Goal: Task Accomplishment & Management: Manage account settings

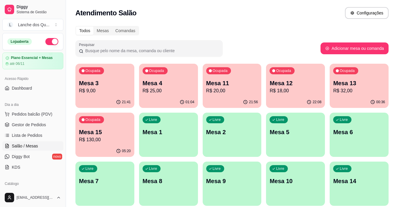
click at [167, 99] on div "01:04" at bounding box center [168, 102] width 59 height 12
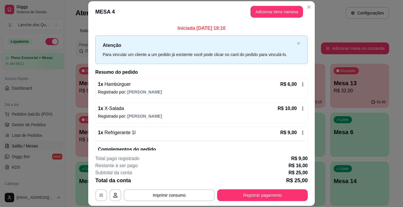
click at [126, 167] on p "Restante à ser pago" at bounding box center [116, 165] width 42 height 7
click at [163, 163] on div "Restante à ser pago R$ 16,00" at bounding box center [201, 165] width 212 height 7
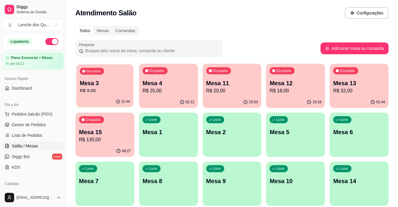
click at [106, 94] on p "R$ 9,00" at bounding box center [105, 90] width 50 height 7
click at [223, 88] on p "R$ 20,00" at bounding box center [232, 90] width 52 height 7
click at [239, 90] on p "R$ 20,00" at bounding box center [232, 90] width 52 height 7
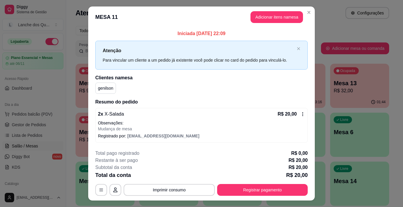
click at [300, 114] on icon at bounding box center [302, 114] width 5 height 5
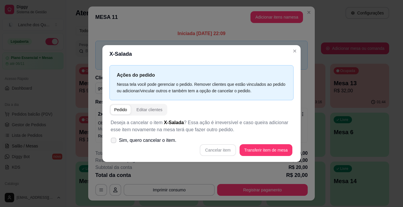
click at [143, 144] on span "Sim, quero cancelar o item." at bounding box center [148, 140] width 58 height 7
click at [114, 144] on input "Sim, quero cancelar o item." at bounding box center [112, 144] width 4 height 4
checkbox input "true"
click at [239, 149] on div "Cancelar item Transferir item de mesa" at bounding box center [202, 150] width 182 height 12
click at [234, 150] on button "Cancelar item" at bounding box center [218, 150] width 36 height 12
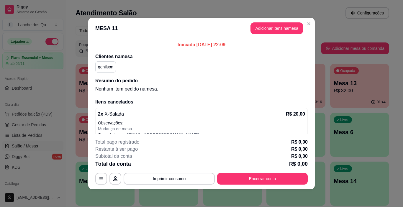
scroll to position [9, 0]
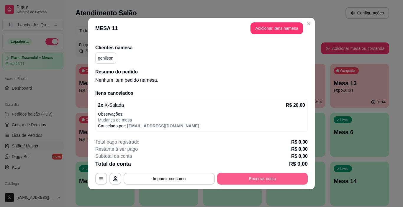
click at [260, 179] on button "Encerrar conta" at bounding box center [262, 179] width 91 height 12
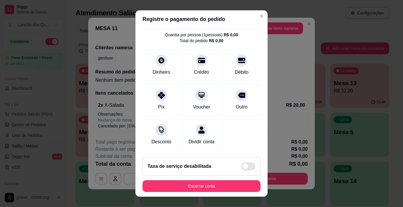
scroll to position [21, 0]
click at [223, 188] on button "Encerrar conta" at bounding box center [201, 186] width 118 height 12
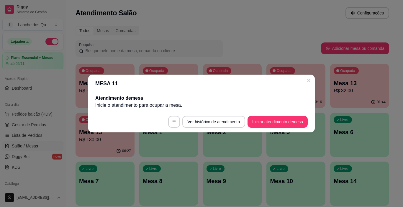
scroll to position [0, 0]
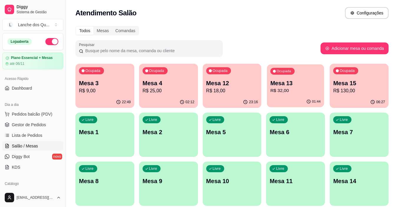
click at [269, 90] on div "Ocupada Mesa 13 R$ 32,00" at bounding box center [295, 80] width 57 height 32
click at [233, 85] on p "Mesa 12" at bounding box center [232, 83] width 52 height 8
click at [305, 88] on p "R$ 32,00" at bounding box center [296, 90] width 52 height 7
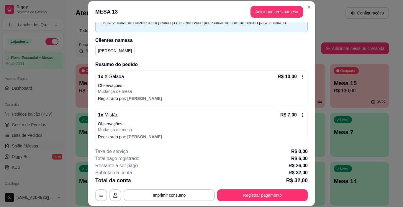
scroll to position [29, 0]
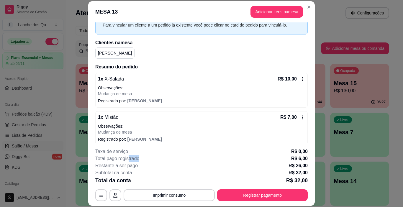
drag, startPoint x: 129, startPoint y: 159, endPoint x: 155, endPoint y: 158, distance: 25.4
click at [155, 158] on div "Total pago registrado R$ 6,00" at bounding box center [201, 158] width 212 height 7
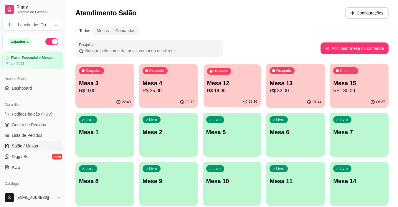
click at [225, 95] on div "Ocupada Mesa 12 R$ 18,00" at bounding box center [232, 80] width 57 height 32
click at [182, 93] on p "R$ 25,00" at bounding box center [169, 90] width 52 height 7
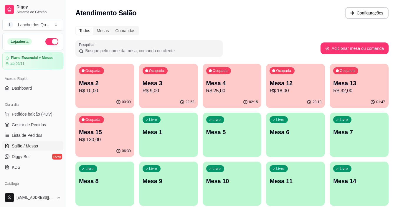
click at [98, 136] on p "Mesa 15" at bounding box center [105, 132] width 52 height 8
click at [180, 142] on div "Livre Mesa 1" at bounding box center [168, 131] width 57 height 36
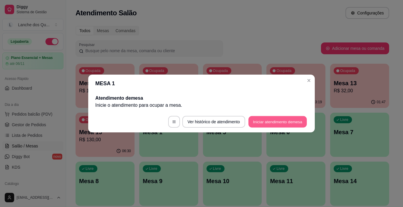
click at [261, 121] on button "Iniciar atendimento de mesa" at bounding box center [277, 122] width 58 height 12
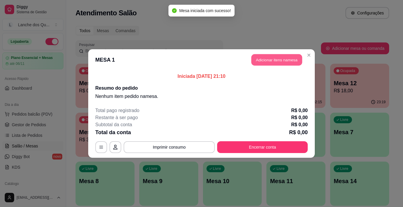
click at [275, 63] on button "Adicionar itens na mesa" at bounding box center [276, 60] width 51 height 12
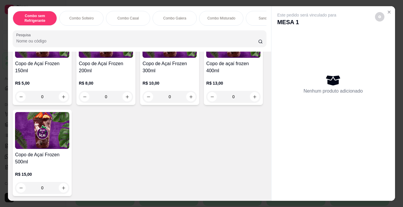
scroll to position [1888, 0]
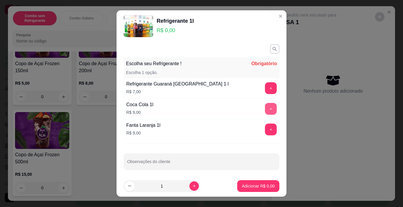
click at [265, 112] on button "+" at bounding box center [271, 109] width 12 height 12
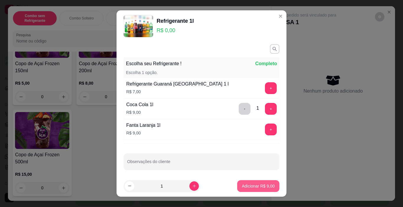
click at [249, 185] on p "Adicionar R$ 9,00" at bounding box center [258, 186] width 33 height 6
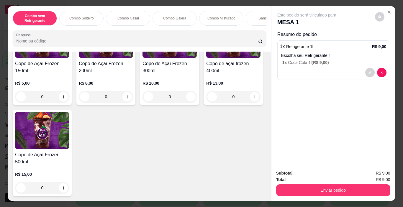
scroll to position [1829, 0]
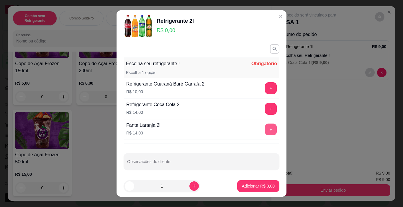
click at [265, 130] on button "+" at bounding box center [271, 130] width 12 height 12
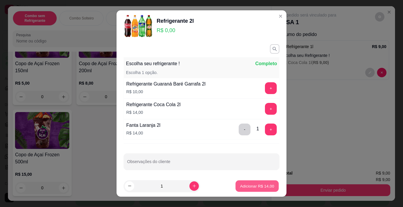
click at [251, 187] on p "Adicionar R$ 14,00" at bounding box center [257, 186] width 34 height 6
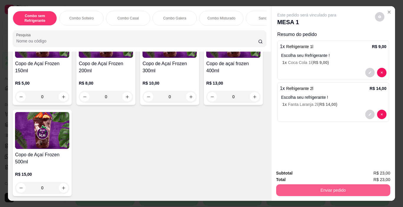
click at [357, 191] on button "Enviar pedido" at bounding box center [333, 190] width 114 height 12
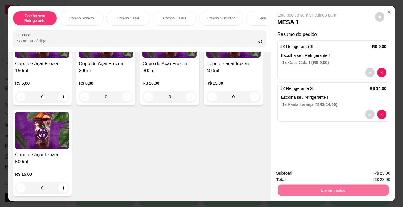
click at [372, 173] on button "Enviar pedido" at bounding box center [374, 173] width 33 height 11
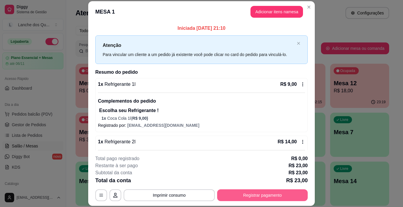
click at [280, 189] on div "**********" at bounding box center [201, 178] width 212 height 46
click at [282, 192] on button "Registrar pagamento" at bounding box center [263, 196] width 88 height 12
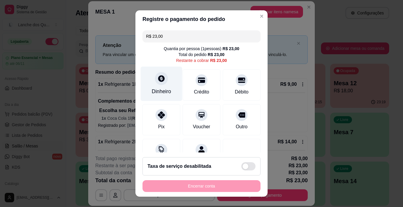
click at [160, 90] on div "Dinheiro" at bounding box center [161, 92] width 19 height 8
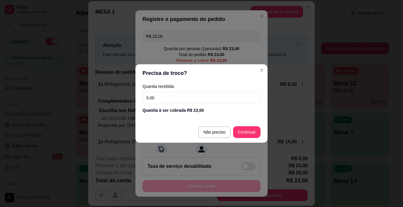
drag, startPoint x: 160, startPoint y: 97, endPoint x: 109, endPoint y: 98, distance: 51.9
click at [109, 99] on div "Precisa de troco? Quantia recebida 0,00 Quantia à ser cobrada R$ 23,00 Não prec…" at bounding box center [201, 103] width 403 height 207
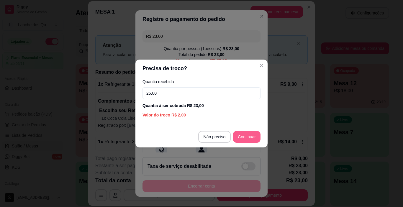
type input "25,00"
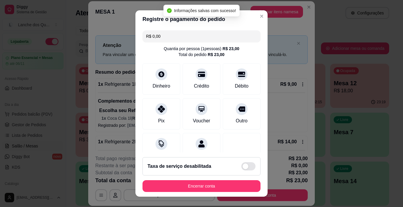
type input "R$ 0,00"
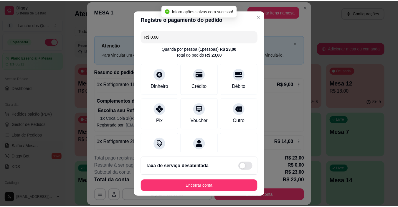
scroll to position [9, 0]
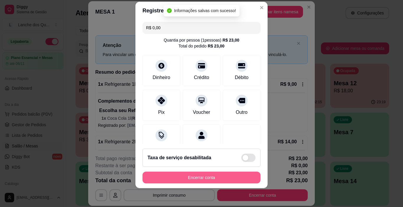
click at [227, 177] on button "Encerrar conta" at bounding box center [201, 178] width 118 height 12
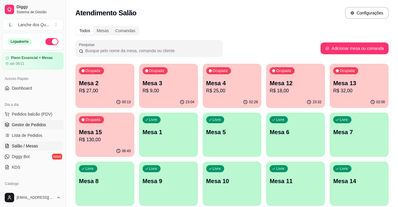
click at [35, 122] on span "Gestor de Pedidos" at bounding box center [29, 125] width 34 height 6
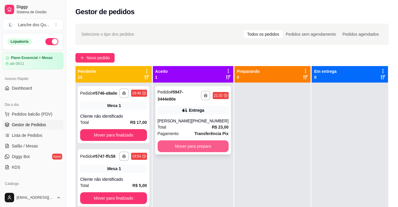
click at [198, 147] on button "Mover para preparo" at bounding box center [193, 146] width 71 height 12
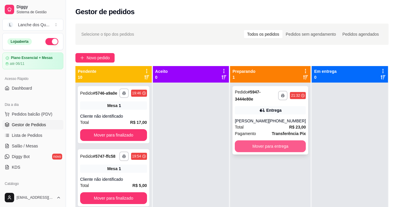
click at [281, 150] on button "Mover para entrega" at bounding box center [270, 146] width 71 height 12
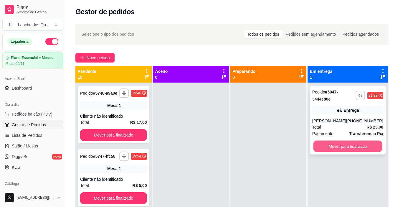
click at [357, 151] on button "Mover para finalizado" at bounding box center [348, 147] width 69 height 12
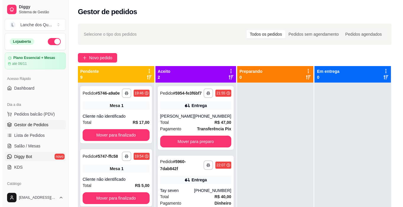
scroll to position [29, 0]
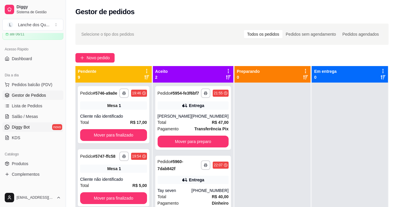
click at [26, 126] on span "Diggy Bot" at bounding box center [21, 127] width 18 height 6
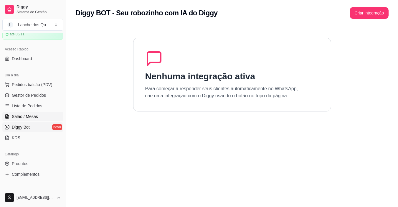
click at [24, 117] on span "Salão / Mesas" at bounding box center [25, 117] width 26 height 6
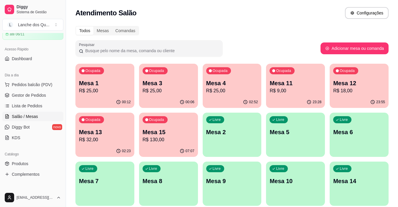
click at [170, 88] on p "R$ 25,00" at bounding box center [169, 90] width 52 height 7
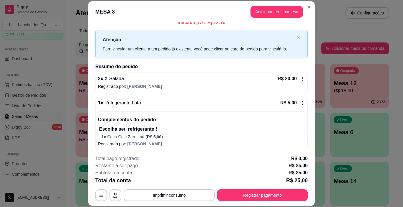
scroll to position [8, 0]
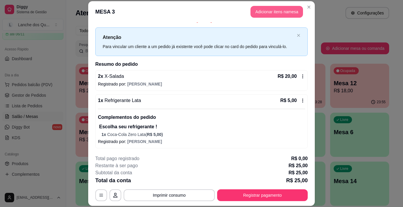
click at [258, 14] on button "Adicionar itens na mesa" at bounding box center [276, 12] width 52 height 12
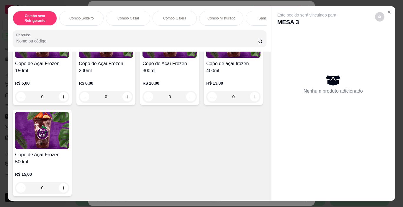
scroll to position [1829, 0]
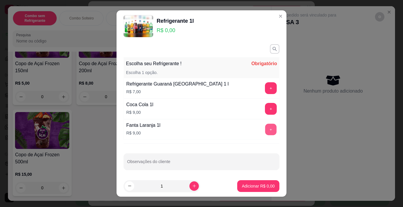
click at [265, 129] on button "+" at bounding box center [271, 130] width 12 height 12
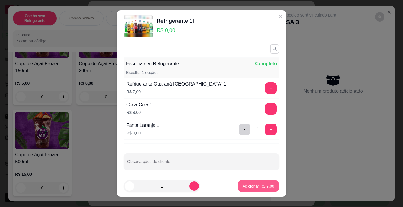
click at [256, 186] on p "Adicionar R$ 9,00" at bounding box center [258, 186] width 32 height 6
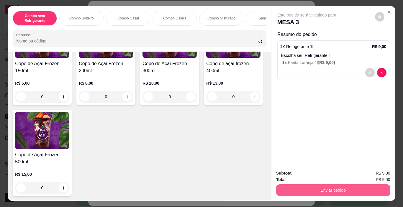
click at [324, 186] on button "Enviar pedido" at bounding box center [333, 190] width 114 height 12
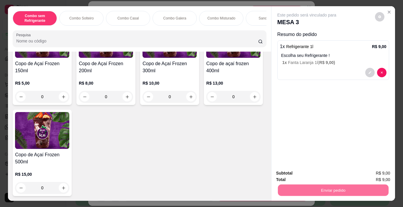
click at [375, 174] on button "Enviar pedido" at bounding box center [374, 173] width 33 height 11
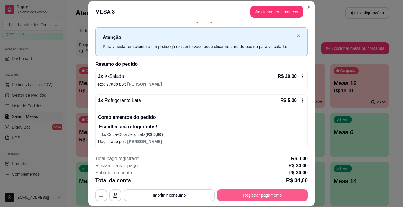
click at [277, 191] on button "Registrar pagamento" at bounding box center [262, 195] width 91 height 12
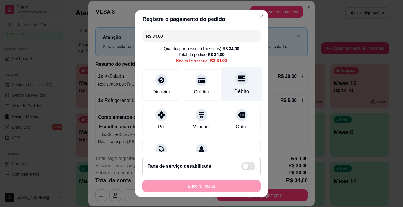
click at [237, 81] on div at bounding box center [241, 78] width 13 height 13
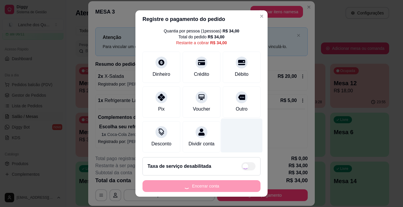
scroll to position [27, 0]
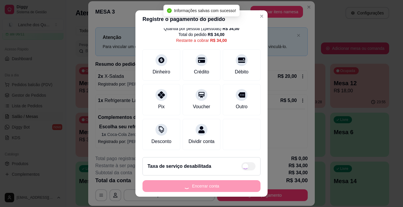
type input "R$ 0,00"
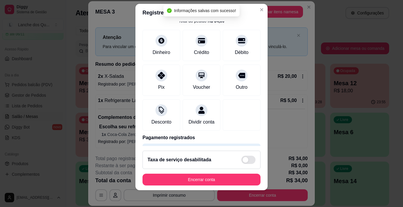
scroll to position [9, 0]
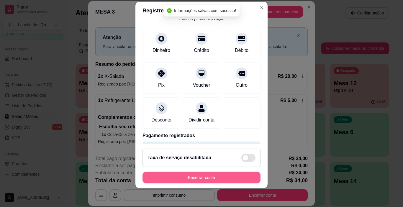
click at [201, 178] on button "Encerrar conta" at bounding box center [201, 178] width 118 height 12
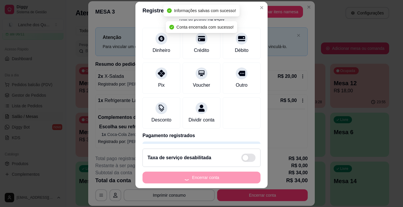
scroll to position [0, 0]
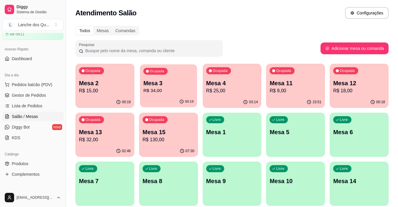
click at [164, 91] on p "R$ 34,00" at bounding box center [168, 90] width 50 height 7
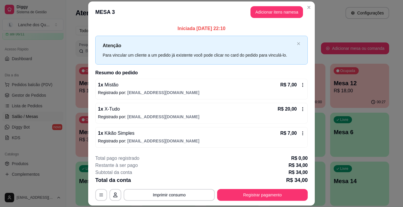
click at [263, 13] on button "Adicionar itens na mesa" at bounding box center [276, 12] width 52 height 12
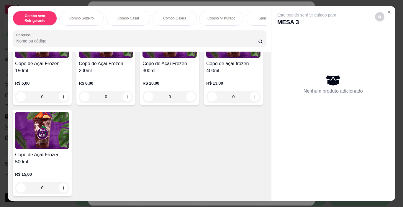
scroll to position [1799, 0]
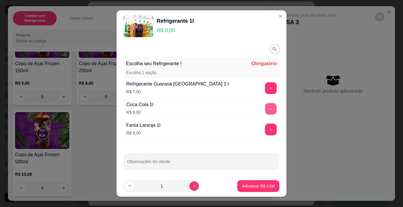
click at [265, 109] on button "+" at bounding box center [271, 109] width 12 height 12
click at [262, 187] on p "Adicionar R$ 9,00" at bounding box center [258, 186] width 33 height 6
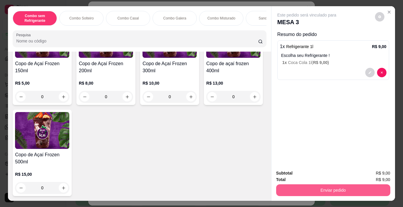
click at [318, 185] on button "Enviar pedido" at bounding box center [333, 190] width 114 height 12
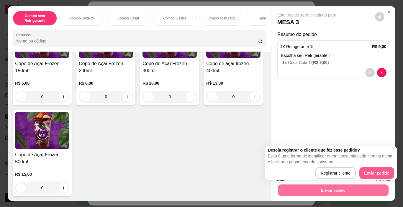
click at [378, 173] on div "Registrar cliente Enviar pedido" at bounding box center [331, 173] width 126 height 12
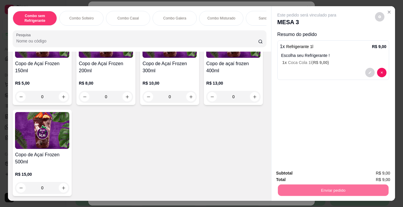
click at [378, 173] on button "Enviar pedido" at bounding box center [374, 173] width 33 height 11
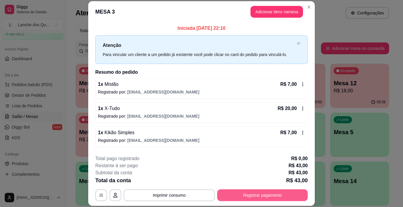
click at [237, 200] on button "Registrar pagamento" at bounding box center [262, 195] width 91 height 12
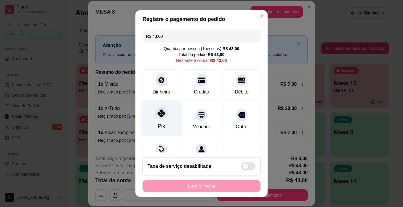
click at [157, 116] on icon at bounding box center [161, 113] width 8 height 8
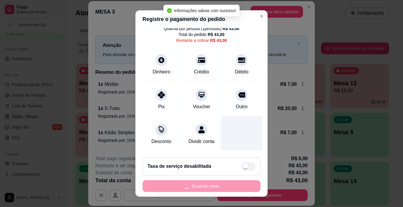
type input "R$ 0,00"
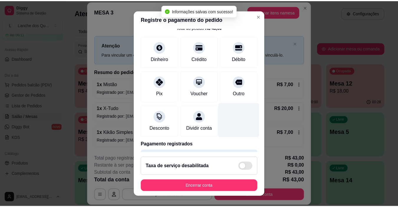
scroll to position [52, 0]
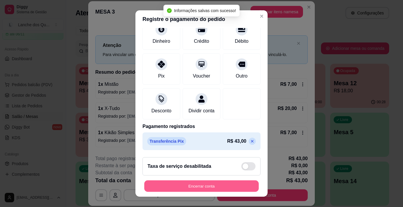
click at [226, 183] on button "Encerrar conta" at bounding box center [201, 186] width 114 height 12
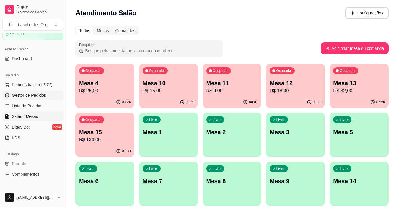
click at [26, 95] on span "Gestor de Pedidos" at bounding box center [29, 95] width 34 height 6
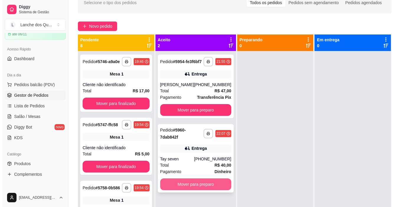
scroll to position [31, 0]
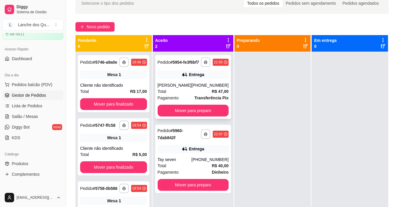
click at [214, 86] on div "**********" at bounding box center [193, 87] width 76 height 64
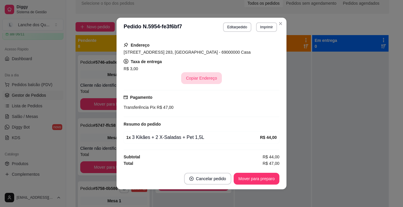
scroll to position [102, 0]
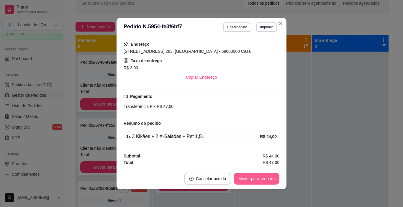
click at [255, 179] on button "Mover para preparo" at bounding box center [257, 179] width 46 height 12
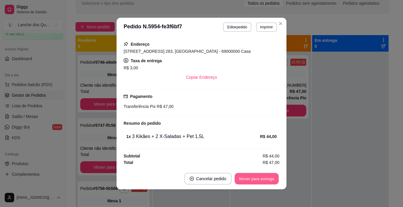
click at [255, 179] on button "Mover para entrega" at bounding box center [256, 179] width 44 height 12
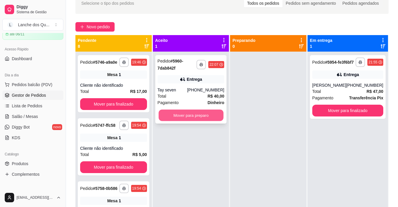
click at [188, 116] on button "Mover para preparo" at bounding box center [191, 116] width 65 height 12
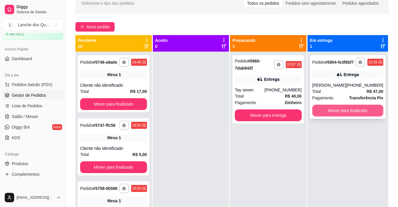
click at [355, 116] on button "Mover para finalizado" at bounding box center [348, 111] width 71 height 12
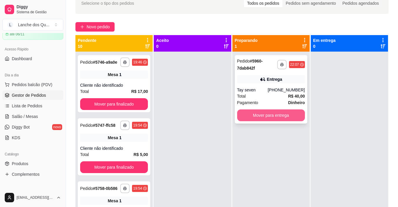
click at [264, 114] on button "Mover para entrega" at bounding box center [271, 115] width 68 height 12
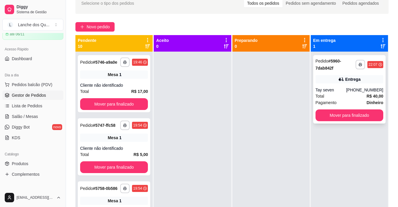
click at [334, 80] on div "Entrega" at bounding box center [350, 79] width 68 height 8
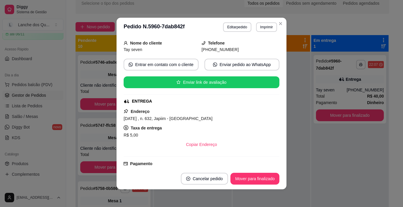
scroll to position [88, 0]
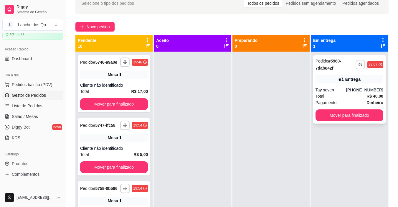
click at [339, 89] on div "Tay seven" at bounding box center [331, 90] width 31 height 6
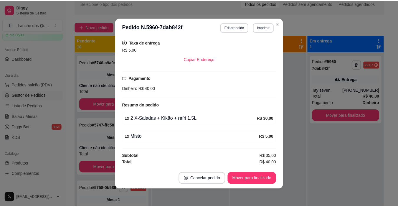
scroll to position [1, 0]
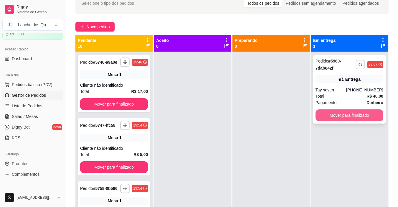
click at [347, 116] on button "Mover para finalizado" at bounding box center [350, 115] width 68 height 12
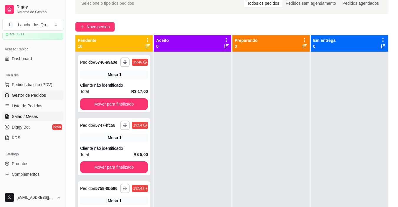
click at [33, 119] on span "Salão / Mesas" at bounding box center [25, 117] width 26 height 6
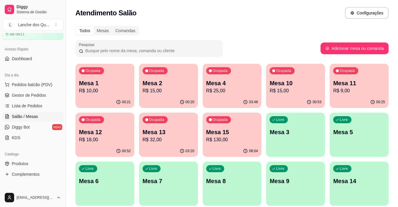
click at [106, 88] on p "R$ 10,00" at bounding box center [105, 90] width 52 height 7
click at [148, 81] on p "Mesa 2" at bounding box center [169, 83] width 52 height 8
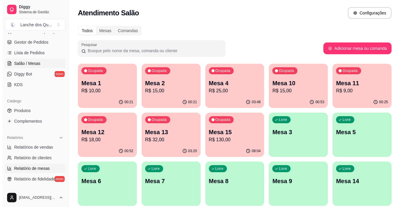
scroll to position [88, 0]
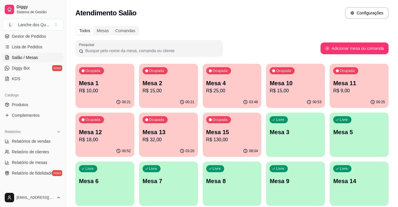
click at [298, 92] on p "R$ 15,00" at bounding box center [296, 90] width 52 height 7
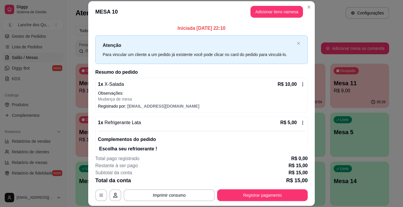
scroll to position [36, 0]
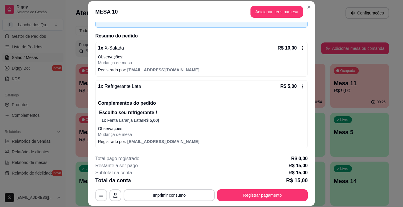
click at [113, 193] on icon "button" at bounding box center [115, 195] width 5 height 5
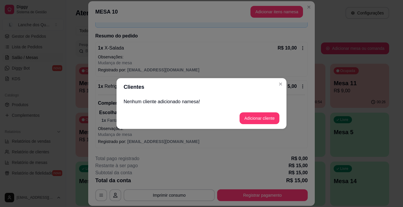
click at [270, 112] on footer "Adicionar cliente" at bounding box center [201, 118] width 170 height 21
click at [269, 118] on button "Adicionar cliente" at bounding box center [259, 119] width 39 height 12
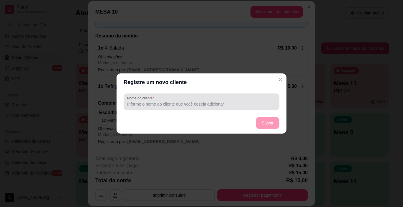
click at [165, 96] on div at bounding box center [201, 102] width 149 height 12
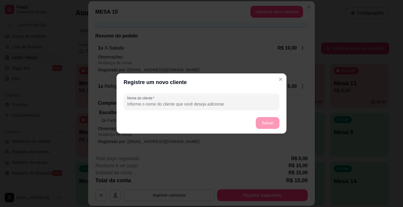
click at [166, 103] on input "Nome do cliente" at bounding box center [201, 104] width 149 height 6
type input "f"
type input "FALTA DE TROCO"
click at [266, 130] on footer "Salvar" at bounding box center [201, 122] width 170 height 21
click at [267, 121] on button "Salvar" at bounding box center [268, 123] width 24 height 12
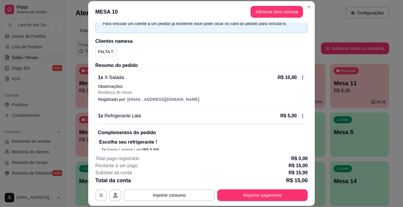
scroll to position [0, 0]
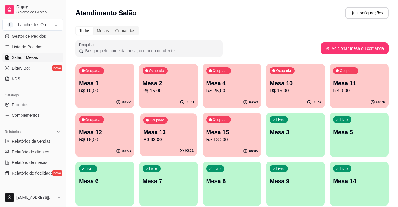
click at [183, 141] on p "R$ 32,00" at bounding box center [168, 139] width 50 height 7
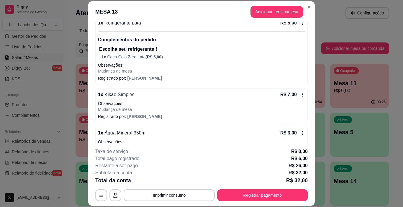
scroll to position [183, 0]
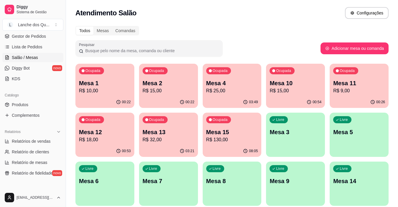
click at [171, 146] on div "03:21" at bounding box center [168, 151] width 59 height 12
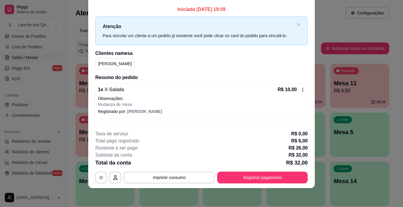
scroll to position [0, 0]
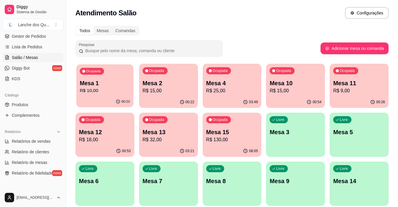
click at [98, 82] on p "Mesa 1" at bounding box center [105, 83] width 50 height 8
click at [146, 91] on p "R$ 15,00" at bounding box center [169, 90] width 52 height 7
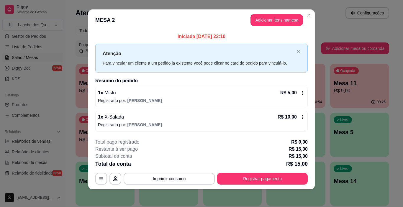
scroll to position [5, 0]
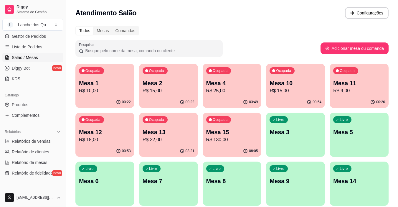
click at [234, 93] on p "R$ 25,00" at bounding box center [232, 90] width 52 height 7
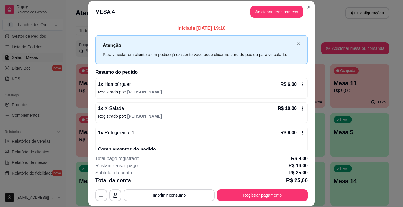
scroll to position [32, 0]
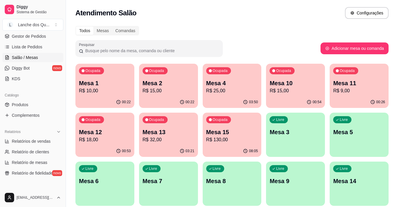
click at [166, 85] on p "Mesa 2" at bounding box center [169, 83] width 52 height 8
click at [251, 87] on p "Mesa 4" at bounding box center [232, 83] width 52 height 8
click at [291, 86] on p "Mesa 10" at bounding box center [296, 83] width 52 height 8
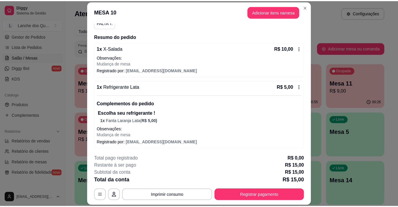
scroll to position [60, 0]
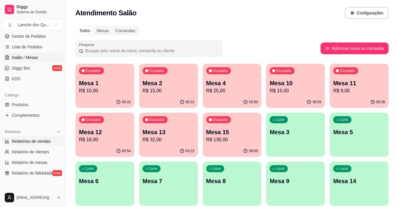
click at [24, 142] on span "Relatórios de vendas" at bounding box center [31, 141] width 39 height 6
select select "ALL"
select select "0"
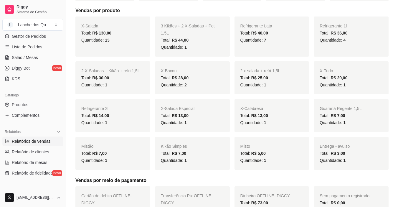
scroll to position [206, 0]
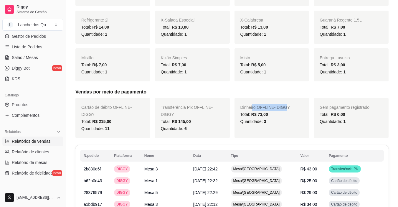
drag, startPoint x: 253, startPoint y: 101, endPoint x: 286, endPoint y: 101, distance: 33.6
click at [285, 105] on span "Dinheiro OFFLINE - DIGGY" at bounding box center [266, 107] width 50 height 5
click at [287, 105] on span "Dinheiro OFFLINE - DIGGY" at bounding box center [266, 107] width 50 height 5
drag, startPoint x: 245, startPoint y: 103, endPoint x: 268, endPoint y: 104, distance: 22.4
click at [267, 104] on div "Dinheiro OFFLINE - DIGGY Total: R$ 73,00 Quantidade: 3" at bounding box center [272, 118] width 75 height 40
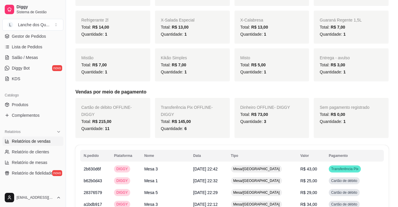
click at [269, 104] on div "Dinheiro OFFLINE - DIGGY Total: R$ 73,00 Quantidade: 3" at bounding box center [272, 118] width 75 height 40
drag, startPoint x: 256, startPoint y: 100, endPoint x: 275, endPoint y: 102, distance: 18.6
click at [271, 105] on span "Dinheiro OFFLINE - DIGGY" at bounding box center [266, 107] width 50 height 5
click at [275, 105] on span "Dinheiro OFFLINE - DIGGY" at bounding box center [266, 107] width 50 height 5
drag, startPoint x: 252, startPoint y: 101, endPoint x: 279, endPoint y: 102, distance: 27.7
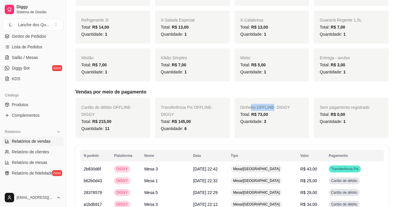
click at [279, 105] on span "Dinheiro OFFLINE - DIGGY" at bounding box center [266, 107] width 50 height 5
click at [280, 105] on span "Dinheiro OFFLINE - DIGGY" at bounding box center [266, 107] width 50 height 5
click at [267, 112] on span "R$ 73,00" at bounding box center [260, 114] width 17 height 5
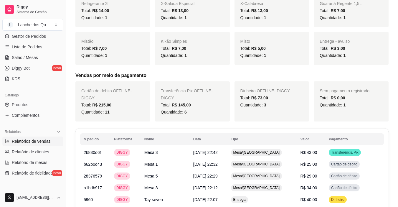
scroll to position [236, 0]
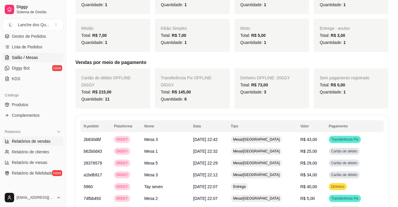
click at [31, 57] on span "Salão / Mesas" at bounding box center [25, 58] width 26 height 6
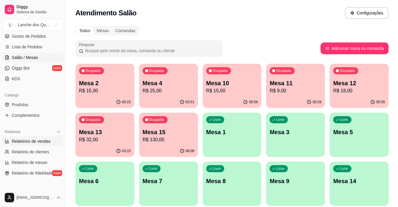
click at [32, 140] on span "Relatórios de vendas" at bounding box center [31, 141] width 39 height 6
select select "ALL"
select select "0"
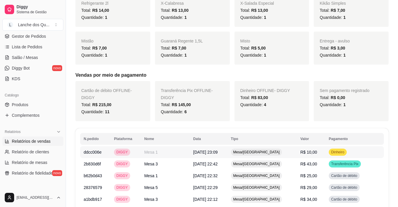
scroll to position [236, 0]
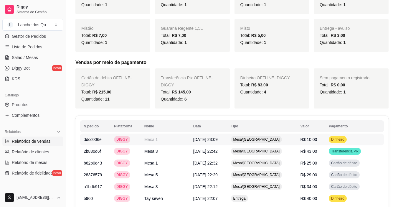
click at [311, 137] on span "R$ 10,00" at bounding box center [309, 139] width 17 height 5
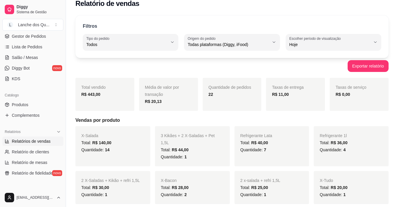
scroll to position [0, 0]
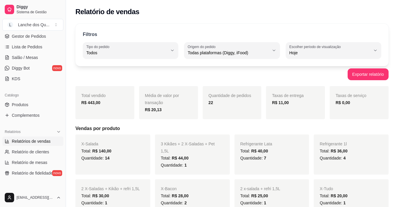
click at [189, 79] on div "Exportar relatório" at bounding box center [233, 74] width 314 height 12
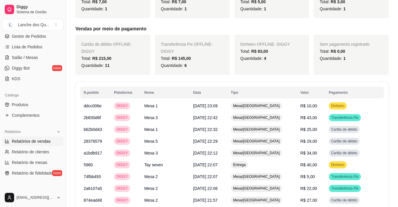
scroll to position [206, 0]
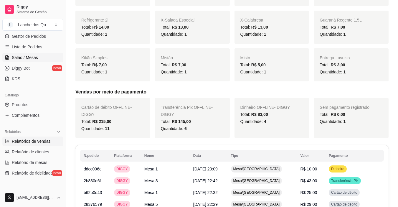
click at [27, 56] on span "Salão / Mesas" at bounding box center [25, 58] width 26 height 6
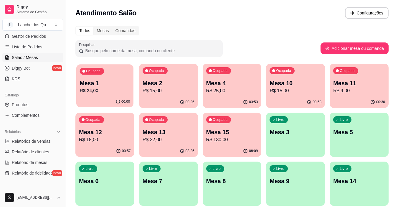
click at [104, 92] on p "R$ 24,00" at bounding box center [105, 90] width 50 height 7
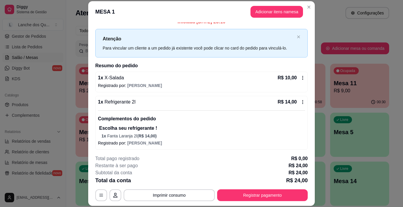
scroll to position [8, 0]
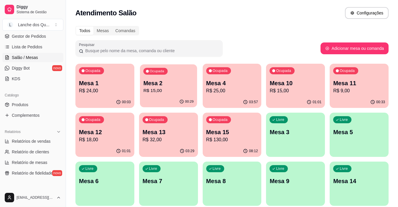
click at [171, 91] on p "R$ 15,00" at bounding box center [168, 90] width 50 height 7
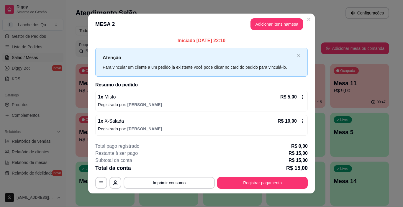
click at [124, 103] on p "Registrado por: [PERSON_NAME]" at bounding box center [201, 105] width 207 height 6
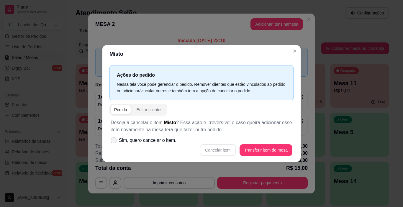
click at [115, 140] on icon at bounding box center [113, 141] width 5 height 4
click at [114, 142] on input "Sim, quero cancelar o item." at bounding box center [112, 144] width 4 height 4
checkbox input "true"
click at [222, 148] on button "Cancelar item" at bounding box center [218, 150] width 36 height 12
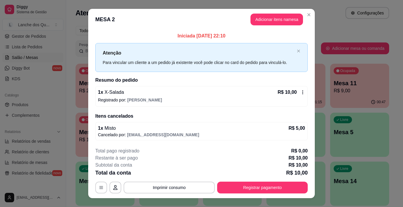
click at [107, 94] on span "X-Salada" at bounding box center [113, 92] width 21 height 5
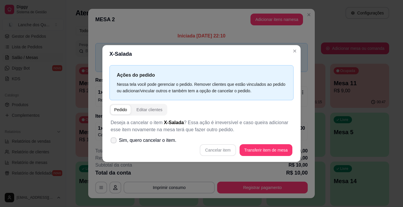
click at [115, 142] on icon at bounding box center [113, 141] width 5 height 4
click at [114, 142] on input "Sim, quero cancelar o item." at bounding box center [112, 144] width 4 height 4
checkbox input "true"
click at [221, 148] on button "Cancelar item" at bounding box center [218, 150] width 36 height 12
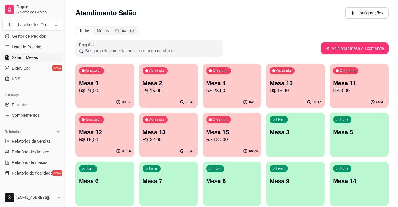
click at [166, 89] on p "R$ 15,00" at bounding box center [169, 90] width 52 height 7
click at [156, 135] on p "Mesa 13" at bounding box center [169, 132] width 52 height 8
click at [181, 88] on p "R$ 15,00" at bounding box center [169, 90] width 52 height 7
click at [230, 91] on p "R$ 25,00" at bounding box center [232, 90] width 52 height 7
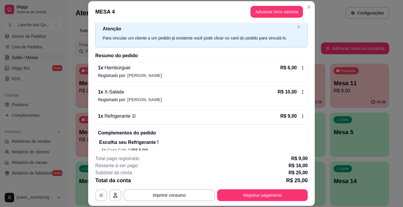
scroll to position [32, 0]
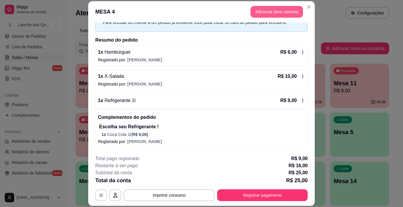
click at [280, 12] on button "Adicionar itens na mesa" at bounding box center [276, 12] width 52 height 12
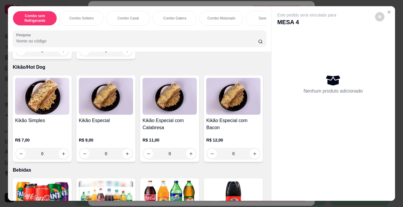
scroll to position [1209, 0]
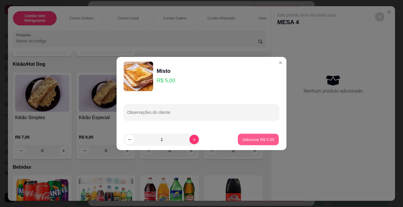
click at [259, 135] on button "Adicionar R$ 5,00" at bounding box center [258, 140] width 41 height 12
type input "1"
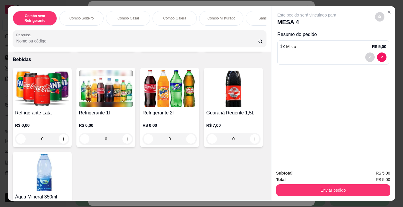
scroll to position [1327, 0]
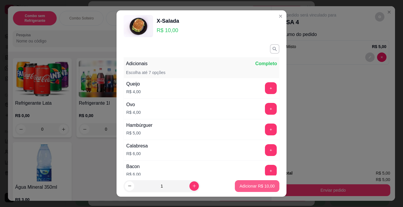
click at [254, 184] on p "Adicionar R$ 10,00" at bounding box center [256, 186] width 35 height 6
type input "1"
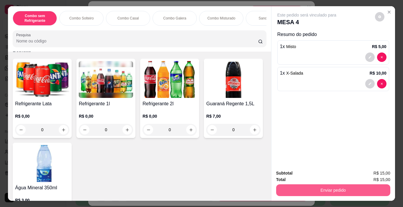
click at [312, 187] on button "Enviar pedido" at bounding box center [333, 190] width 114 height 12
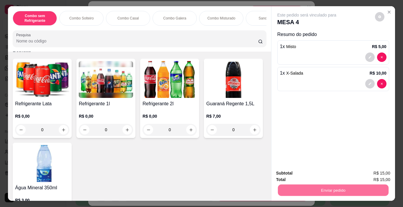
click at [370, 174] on button "Enviar pedido" at bounding box center [375, 173] width 32 height 11
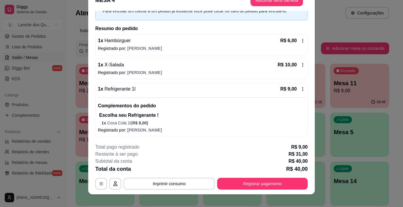
scroll to position [18, 0]
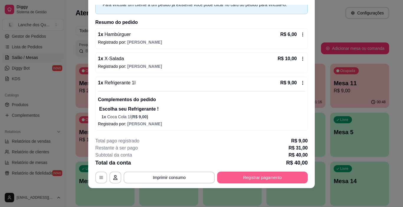
click at [251, 175] on button "Registrar pagamento" at bounding box center [262, 178] width 91 height 12
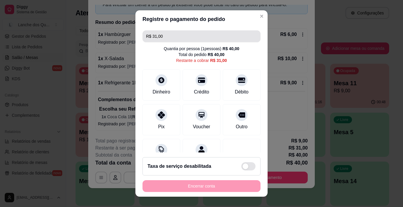
click at [183, 32] on input "R$ 31,00" at bounding box center [201, 36] width 111 height 12
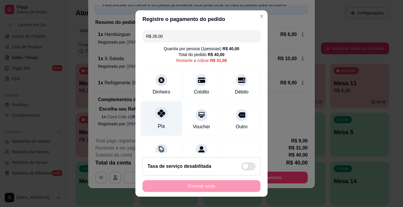
click at [163, 113] on div at bounding box center [161, 113] width 13 height 13
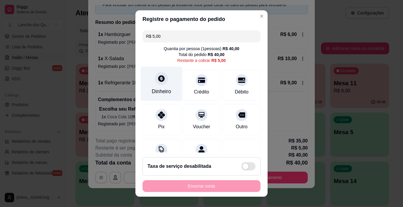
click at [157, 81] on icon at bounding box center [161, 79] width 8 height 8
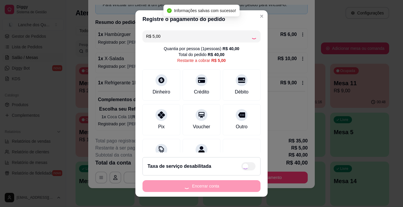
type input "R$ 0,00"
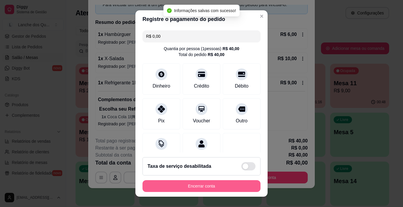
click at [214, 184] on button "Encerrar conta" at bounding box center [201, 186] width 118 height 12
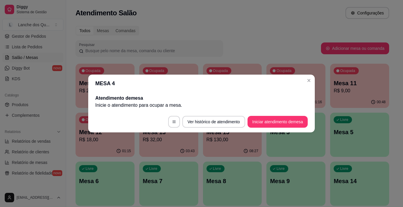
scroll to position [0, 0]
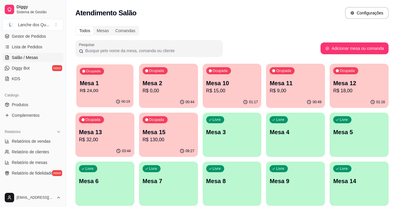
click at [103, 96] on div "Ocupada Mesa 1 R$ 24,00" at bounding box center [104, 80] width 57 height 32
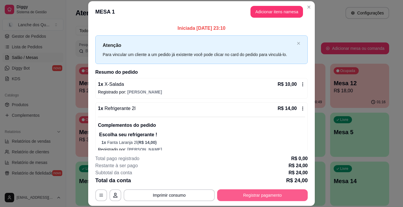
click at [266, 197] on button "Registrar pagamento" at bounding box center [262, 195] width 91 height 12
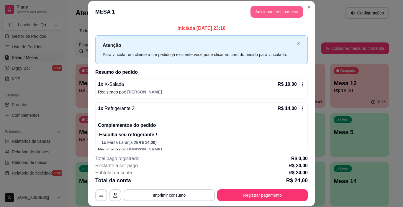
click at [262, 13] on button "Adicionar itens na mesa" at bounding box center [276, 12] width 52 height 12
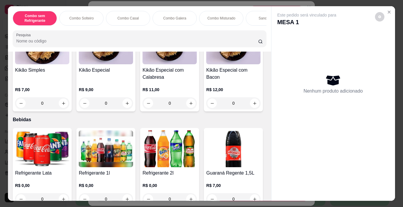
scroll to position [1239, 0]
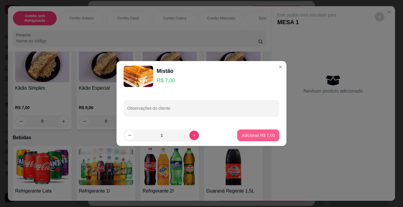
click at [264, 131] on button "Adicionar R$ 7,00" at bounding box center [258, 135] width 42 height 12
type input "1"
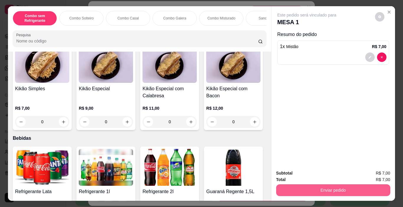
click at [317, 188] on button "Enviar pedido" at bounding box center [333, 190] width 114 height 12
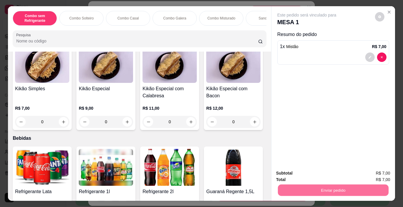
click at [375, 174] on button "Enviar pedido" at bounding box center [374, 173] width 33 height 11
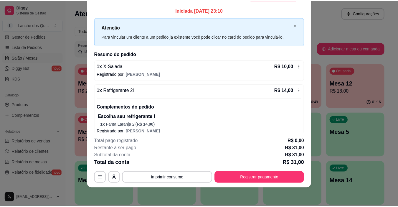
scroll to position [0, 0]
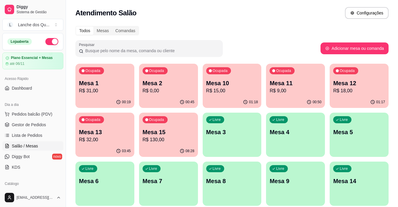
click at [154, 92] on p "R$ 0,00" at bounding box center [169, 90] width 52 height 7
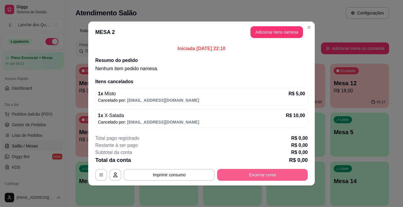
click at [278, 172] on button "Encerrar conta" at bounding box center [262, 175] width 91 height 12
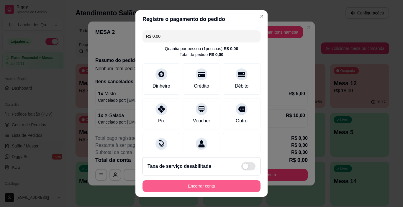
click at [236, 186] on button "Encerrar conta" at bounding box center [201, 186] width 118 height 12
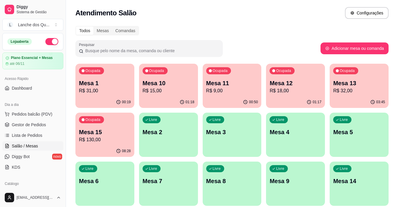
click at [111, 86] on p "Mesa 1" at bounding box center [105, 83] width 52 height 8
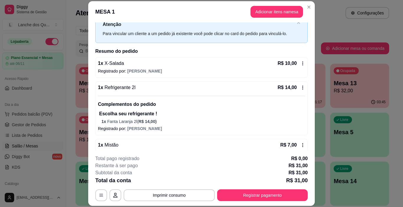
scroll to position [32, 0]
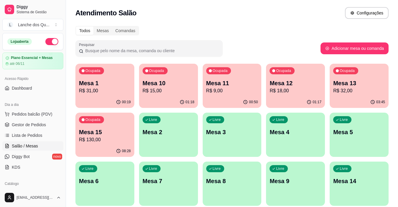
click at [164, 89] on p "R$ 15,00" at bounding box center [169, 90] width 52 height 7
click at [231, 88] on p "R$ 9,00" at bounding box center [232, 90] width 52 height 7
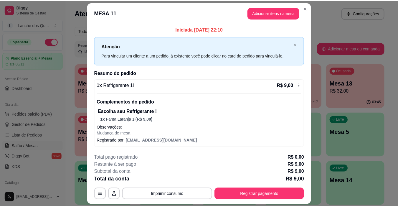
scroll to position [17, 0]
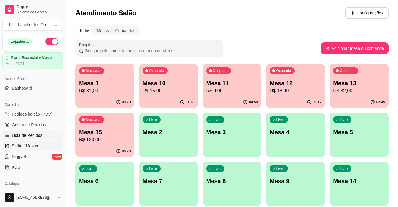
click at [36, 133] on span "Lista de Pedidos" at bounding box center [27, 135] width 31 height 6
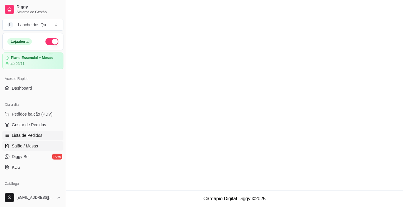
click at [36, 145] on span "Salão / Mesas" at bounding box center [25, 146] width 26 height 6
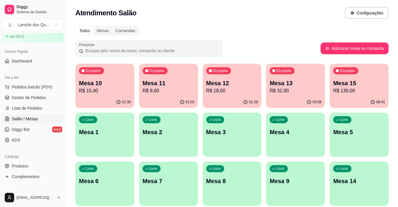
scroll to position [59, 0]
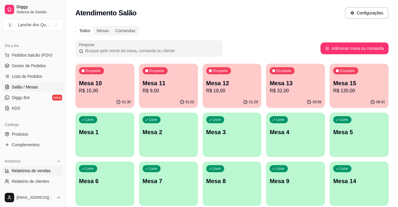
click at [20, 172] on span "Relatórios de vendas" at bounding box center [31, 171] width 39 height 6
select select "ALL"
select select "0"
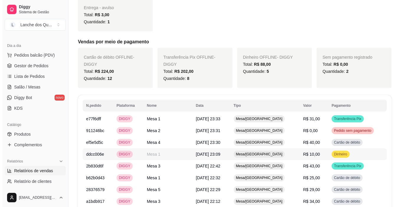
scroll to position [295, 0]
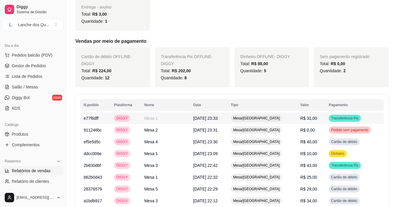
click at [325, 114] on td "R$ 31,00" at bounding box center [311, 118] width 28 height 12
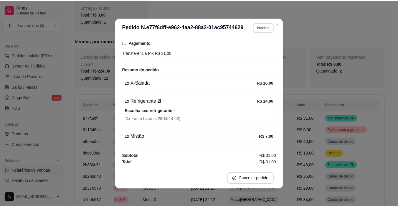
scroll to position [1, 0]
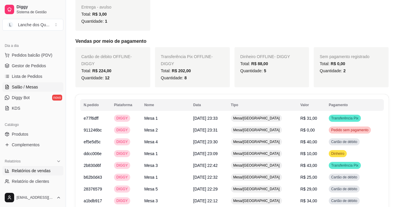
click at [19, 84] on span "Salão / Mesas" at bounding box center [25, 87] width 26 height 6
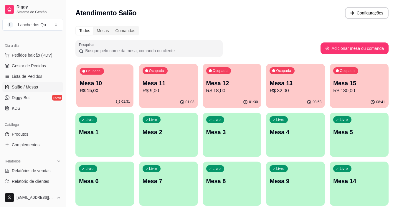
click at [112, 97] on div "01:31" at bounding box center [104, 101] width 57 height 11
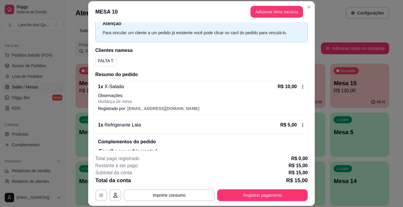
scroll to position [59, 0]
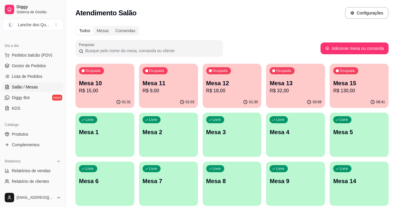
click at [164, 86] on p "Mesa 11" at bounding box center [169, 83] width 52 height 8
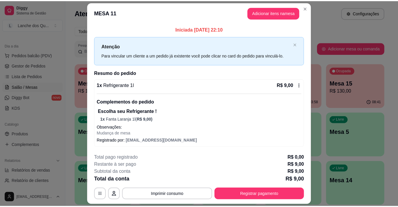
scroll to position [17, 0]
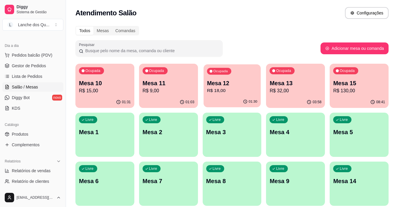
click at [229, 94] on div "Ocupada Mesa 12 R$ 18,00" at bounding box center [232, 80] width 57 height 32
click at [290, 92] on p "R$ 32,00" at bounding box center [296, 90] width 52 height 7
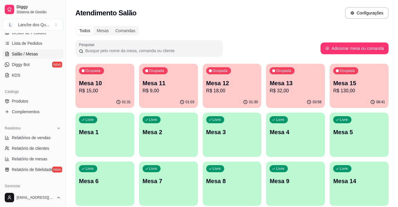
scroll to position [118, 0]
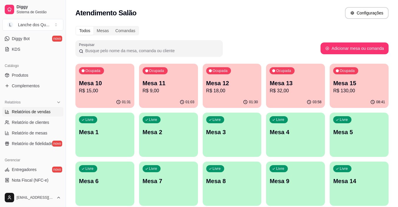
click at [40, 114] on span "Relatórios de vendas" at bounding box center [31, 112] width 39 height 6
select select "ALL"
select select "0"
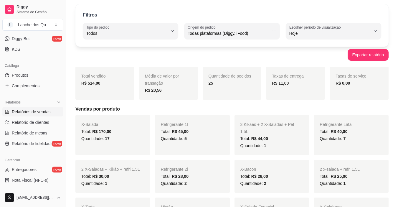
scroll to position [29, 0]
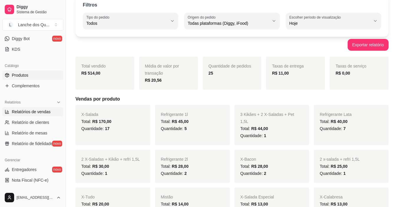
click at [31, 76] on link "Produtos" at bounding box center [32, 74] width 61 height 9
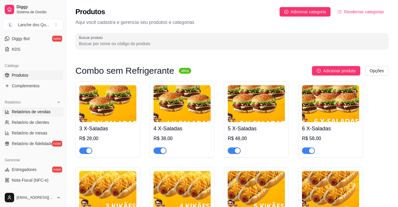
click at [29, 113] on span "Relatórios de vendas" at bounding box center [31, 112] width 39 height 6
select select "ALL"
select select "0"
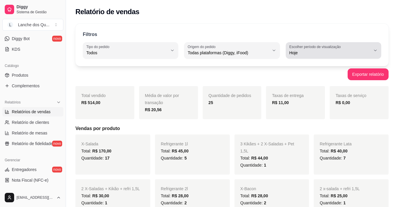
click at [297, 48] on label "Escolher período de visualização" at bounding box center [316, 46] width 53 height 5
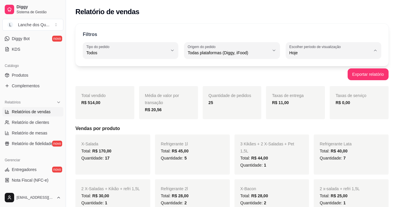
click at [308, 75] on span "Ontem" at bounding box center [330, 77] width 77 height 6
type input "1"
select select "1"
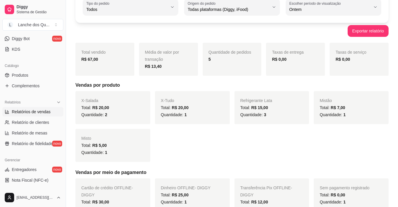
scroll to position [88, 0]
